Goal: Information Seeking & Learning: Learn about a topic

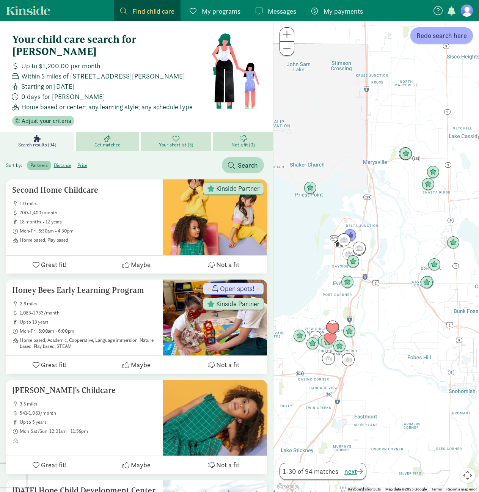
click at [234, 15] on span "My programs" at bounding box center [221, 11] width 39 height 10
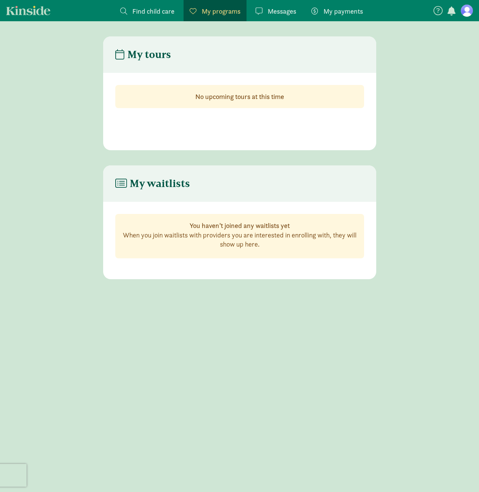
click at [247, 9] on section "Find child care Find My programs Programs Messages Messages My payments Pay" at bounding box center [242, 10] width 258 height 21
click at [275, 9] on span "Messages" at bounding box center [282, 11] width 28 height 10
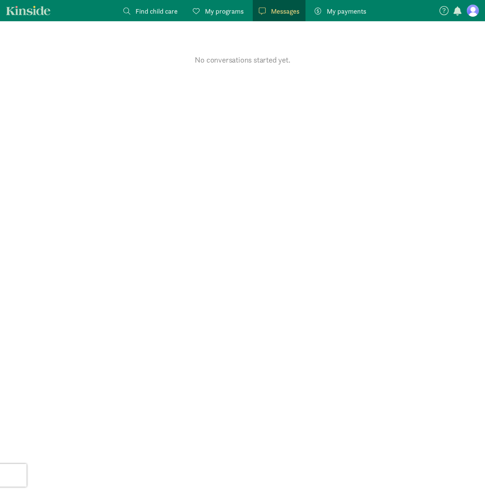
click at [324, 10] on div "My payments Pay" at bounding box center [340, 11] width 52 height 10
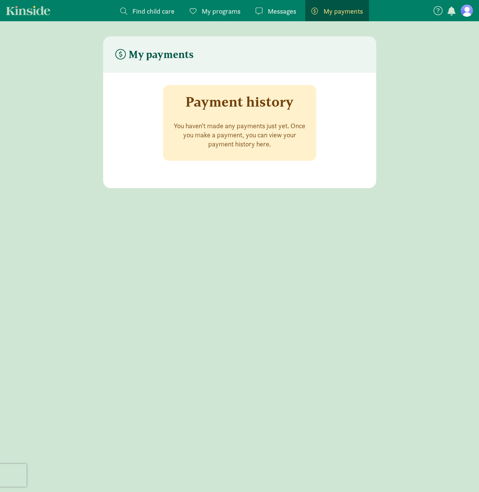
click at [155, 6] on span "Find child care" at bounding box center [153, 11] width 42 height 10
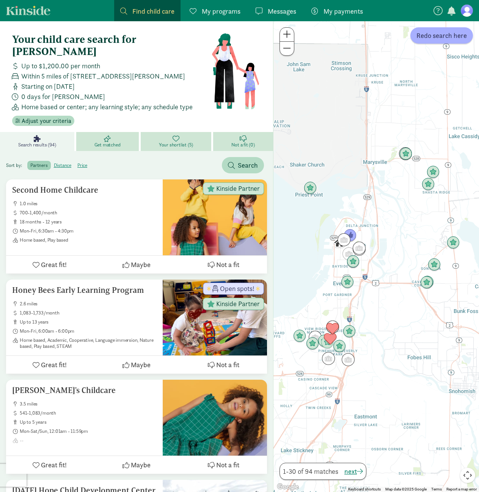
click at [435, 17] on nav "Find child care Find My programs Programs Messages Messages My payments Pay" at bounding box center [239, 10] width 479 height 21
click at [436, 11] on icon at bounding box center [437, 10] width 9 height 9
click at [440, 9] on icon at bounding box center [437, 10] width 9 height 9
click at [468, 31] on icon at bounding box center [469, 30] width 7 height 9
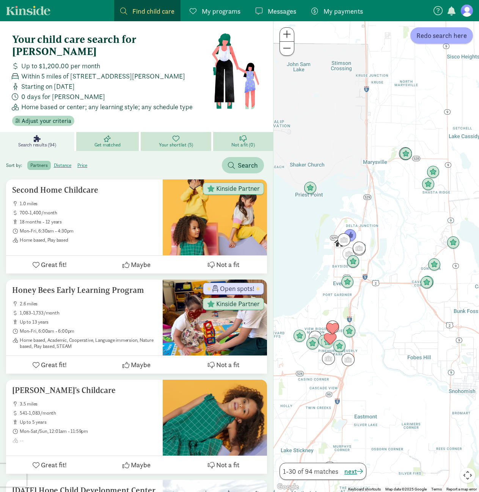
click at [437, 11] on icon at bounding box center [437, 10] width 9 height 9
click at [451, 9] on span "button" at bounding box center [451, 10] width 8 height 9
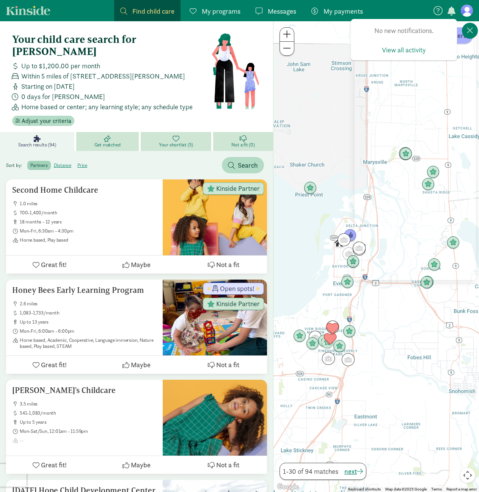
click at [433, 10] on button at bounding box center [438, 9] width 11 height 11
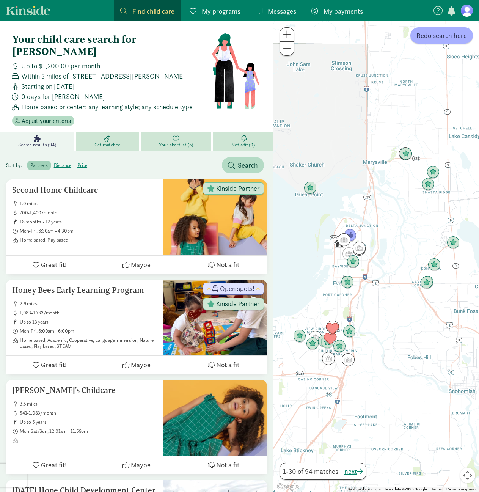
click at [433, 10] on button at bounding box center [438, 9] width 11 height 11
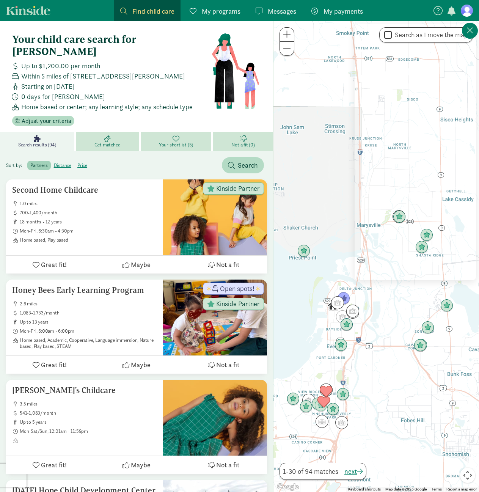
click at [214, 12] on span "My programs" at bounding box center [221, 11] width 39 height 10
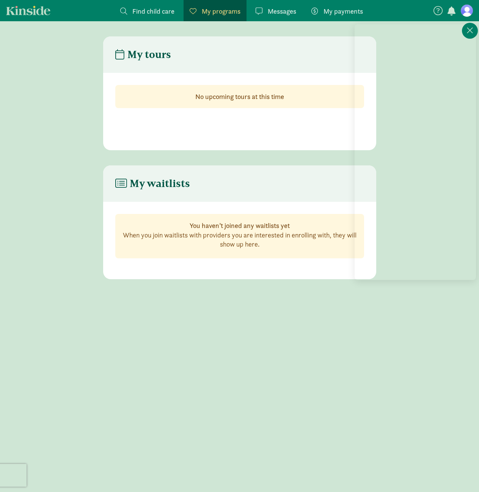
click at [160, 8] on span "Find child care" at bounding box center [153, 11] width 42 height 10
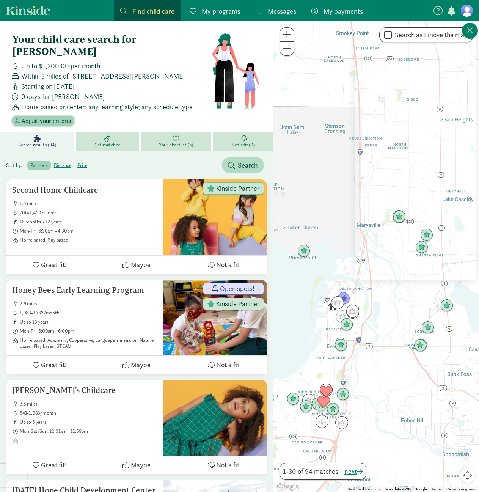
click at [57, 116] on span "Adjust your criteria" at bounding box center [47, 120] width 50 height 9
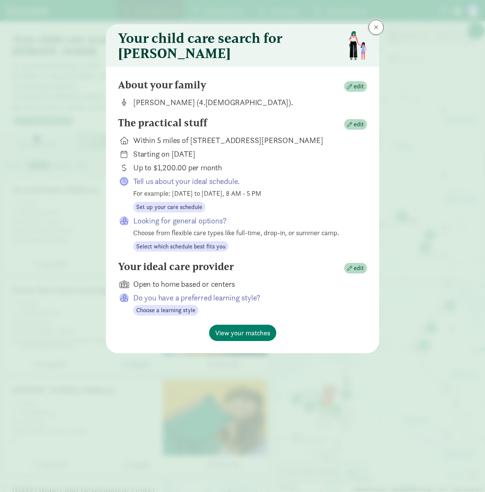
click at [376, 29] on span at bounding box center [376, 27] width 5 height 6
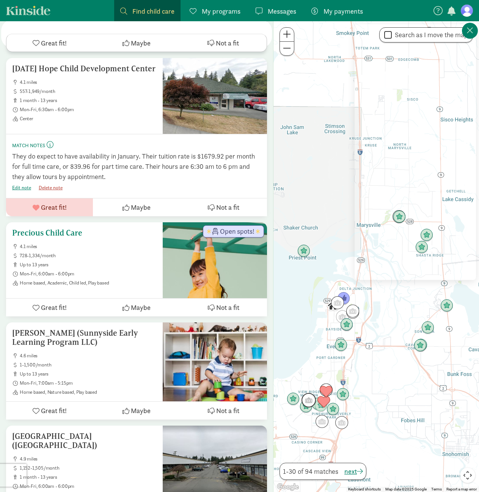
scroll to position [493, 0]
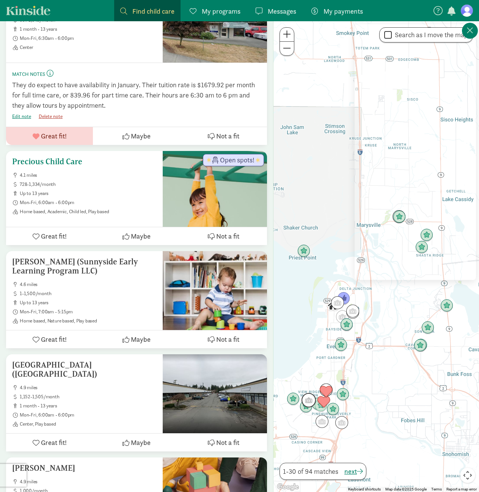
click at [124, 162] on div "Precious Child Care 4.1 miles 728-1,334/month up to 13 years Mon-Fri, 6:00am - …" at bounding box center [84, 186] width 144 height 58
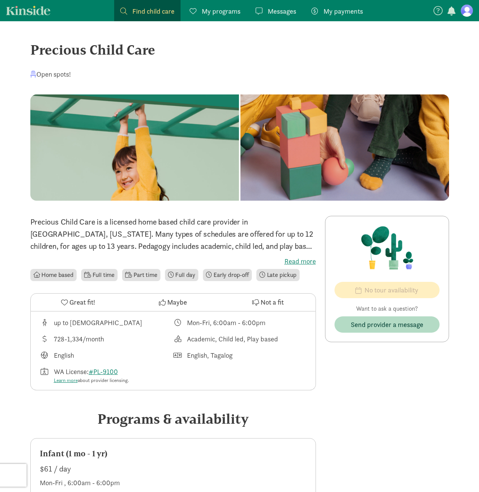
click at [304, 262] on label "Read more" at bounding box center [173, 261] width 286 height 9
click at [0, 0] on input "Read more" at bounding box center [0, 0] width 0 height 0
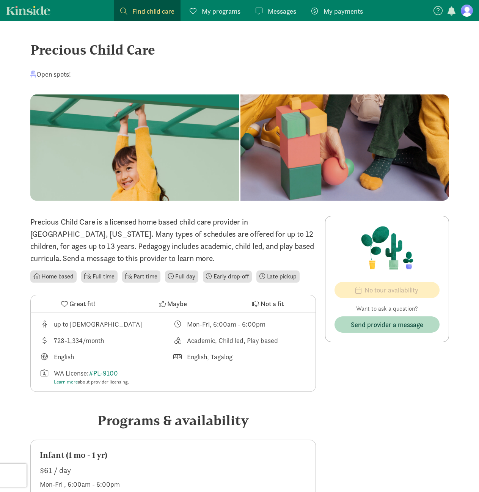
drag, startPoint x: 127, startPoint y: 47, endPoint x: 33, endPoint y: 46, distance: 93.3
click at [33, 46] on div "Precious Child Care" at bounding box center [239, 49] width 419 height 20
copy div "Precious Child Care"
click at [40, 11] on link "Kinside" at bounding box center [28, 10] width 44 height 9
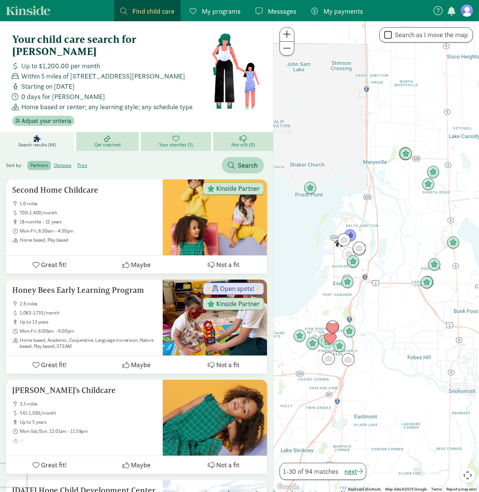
click at [465, 11] on figure at bounding box center [467, 11] width 12 height 12
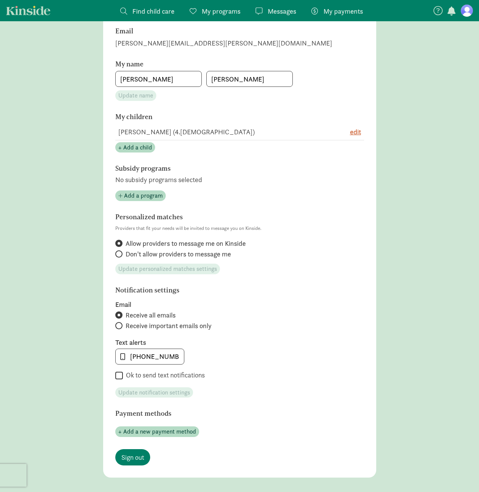
scroll to position [175, 0]
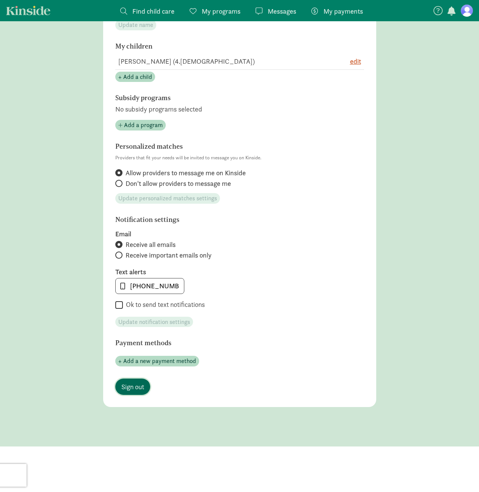
click at [125, 389] on span "Sign out" at bounding box center [132, 386] width 23 height 10
